Goal: Information Seeking & Learning: Learn about a topic

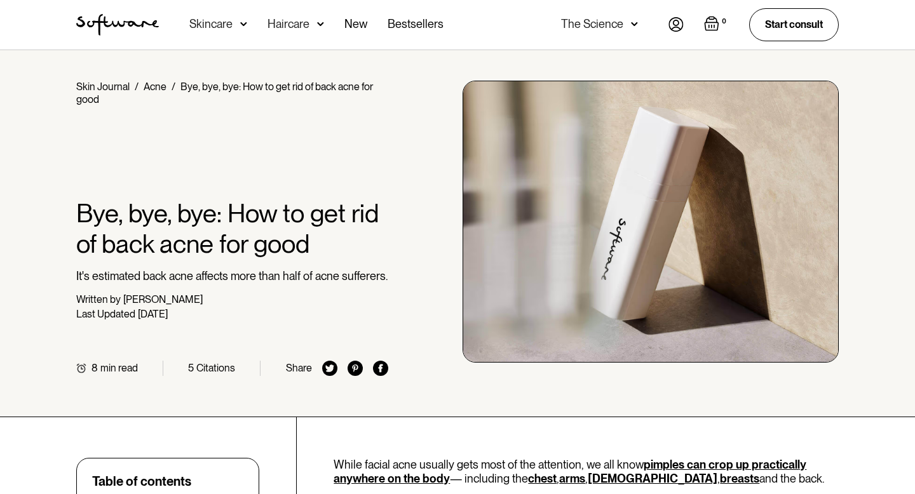
click at [670, 24] on img at bounding box center [675, 24] width 15 height 15
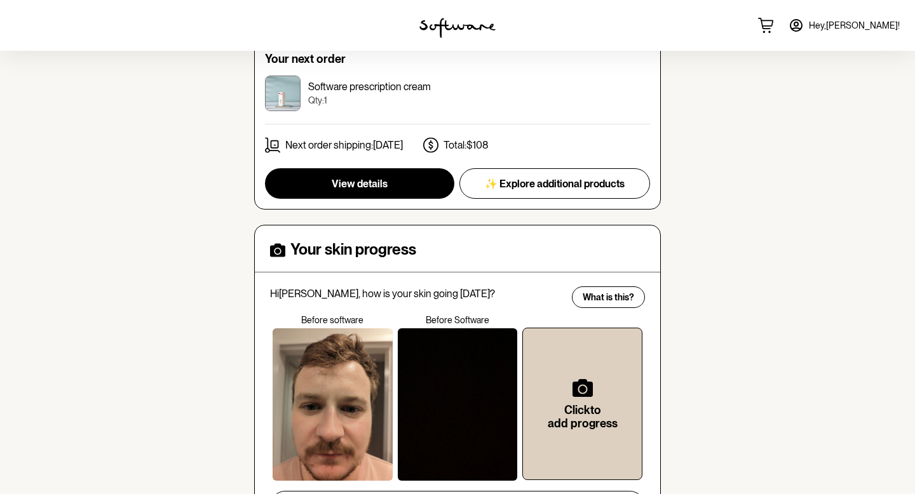
scroll to position [370, 0]
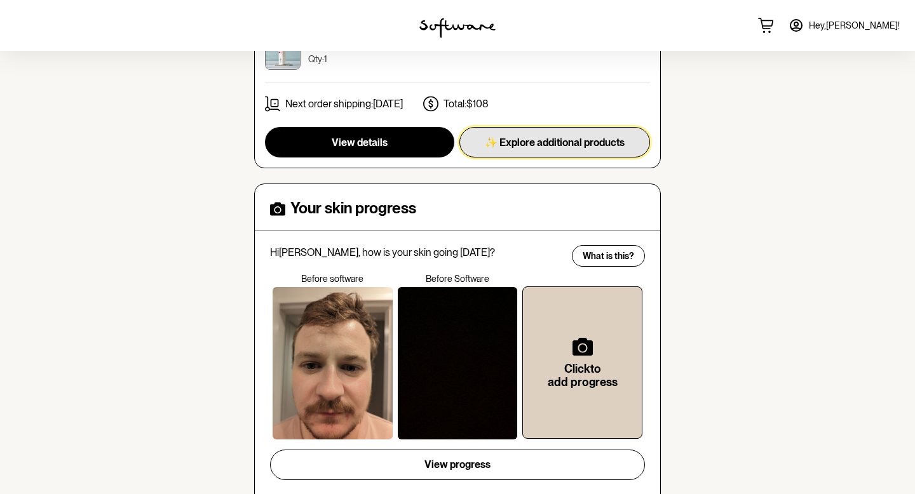
click at [558, 137] on span "✨ Explore additional products" at bounding box center [555, 143] width 140 height 12
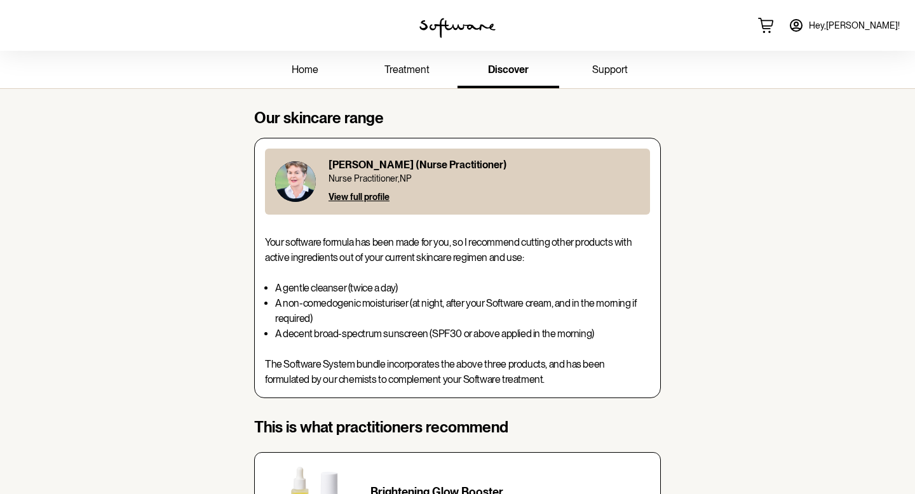
click at [409, 75] on span "treatment" at bounding box center [406, 70] width 45 height 12
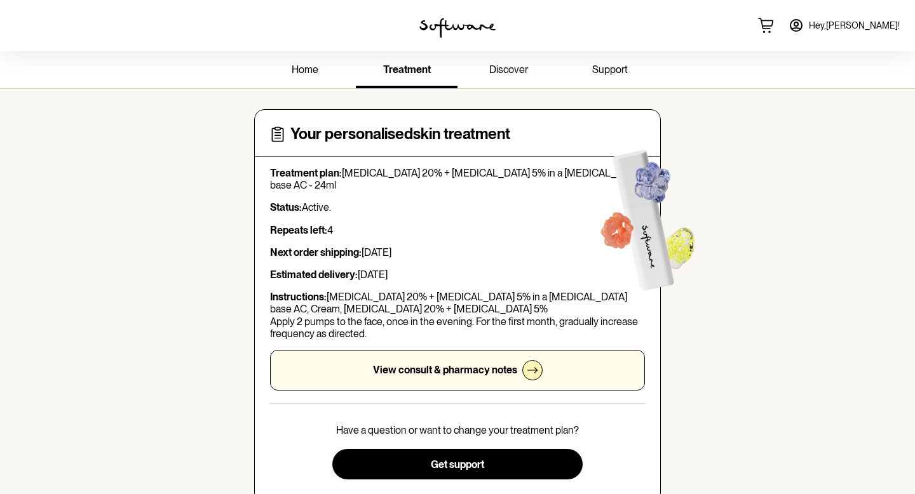
click at [612, 68] on span "support" at bounding box center [610, 70] width 36 height 12
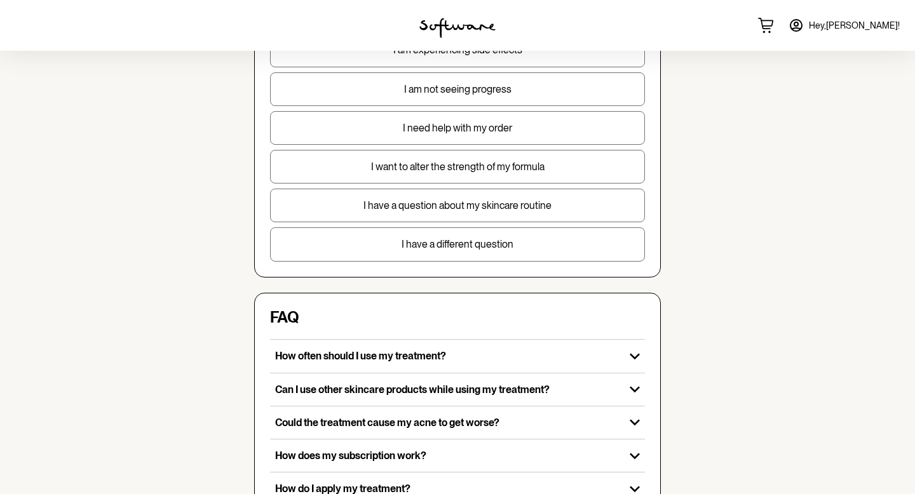
scroll to position [170, 0]
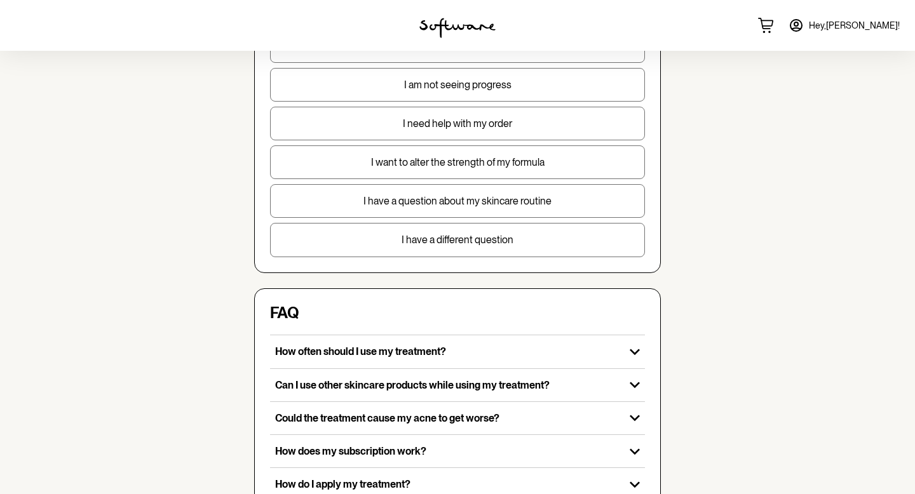
click at [450, 263] on div "Let us know what type of help you're looking for! Select the most relevant opti…" at bounding box center [457, 106] width 407 height 333
click at [449, 244] on p "I have a different question" at bounding box center [458, 240] width 374 height 12
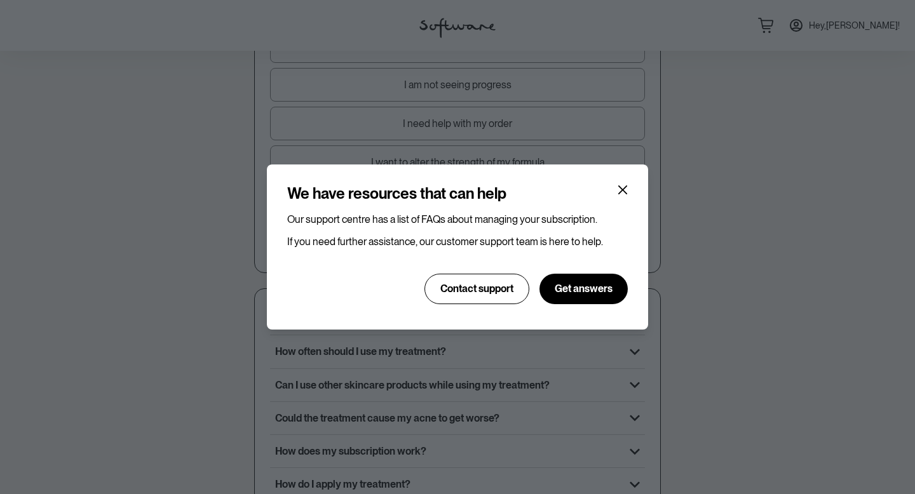
click at [637, 178] on section "We have resources that can help Our support centre has a list of FAQs about man…" at bounding box center [457, 247] width 381 height 165
click at [632, 179] on section "We have resources that can help Our support centre has a list of FAQs about man…" at bounding box center [457, 247] width 381 height 165
click at [626, 189] on icon "Close" at bounding box center [623, 190] width 10 height 10
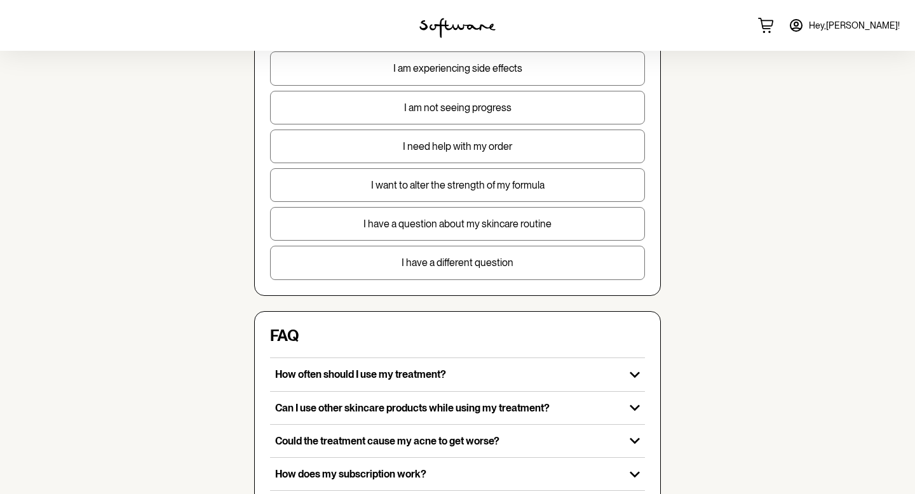
scroll to position [372, 0]
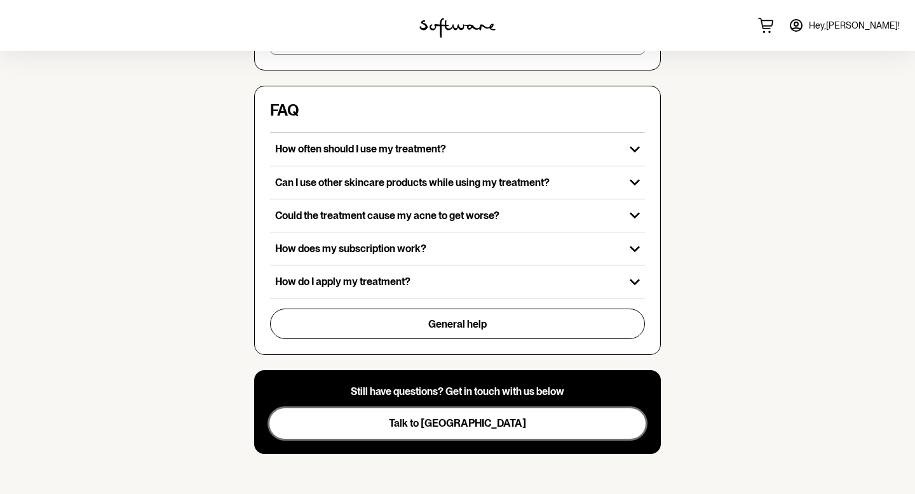
click at [461, 423] on span "Talk to us" at bounding box center [457, 423] width 137 height 12
